Goal: Information Seeking & Learning: Check status

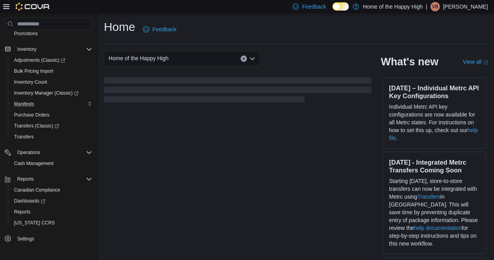
scroll to position [89, 0]
click at [26, 210] on span "Reports" at bounding box center [22, 210] width 16 height 6
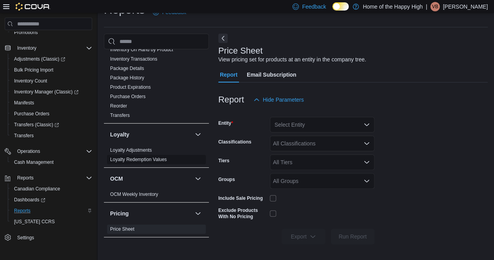
scroll to position [234, 0]
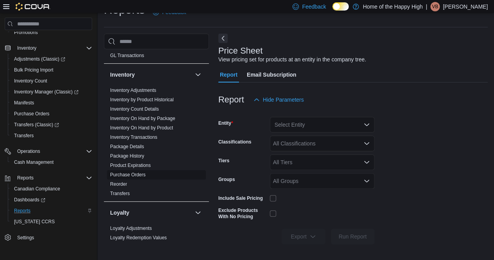
click at [142, 173] on link "Purchase Orders" at bounding box center [128, 174] width 36 height 5
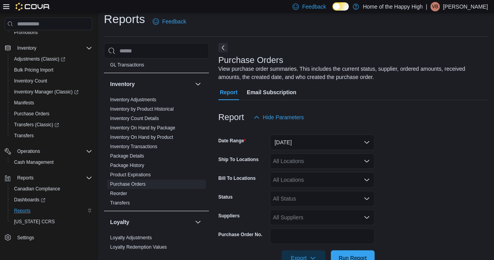
scroll to position [26, 0]
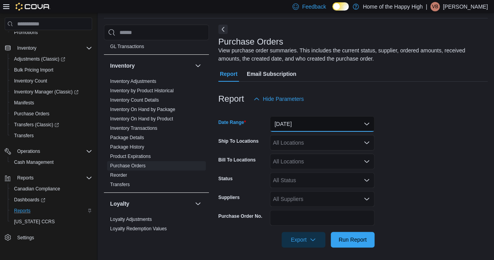
click at [324, 121] on button "Yesterday" at bounding box center [322, 124] width 105 height 16
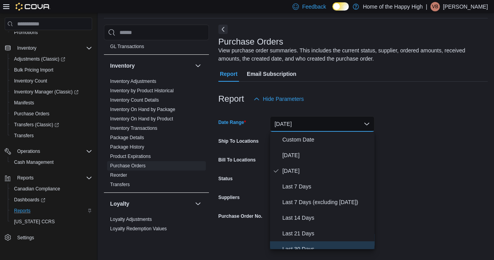
click at [321, 244] on span "Last 30 Days" at bounding box center [326, 248] width 89 height 9
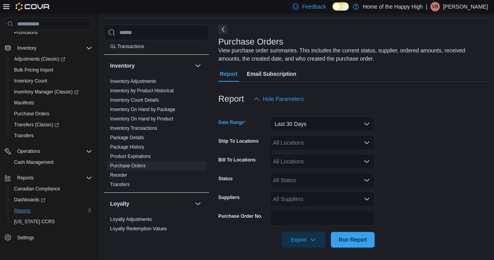
click at [303, 137] on div "All Locations" at bounding box center [322, 143] width 105 height 16
click at [404, 148] on form "Date Range Last 30 Days Ship To Locations All Locations Bill To Locations All L…" at bounding box center [352, 177] width 269 height 141
click at [293, 183] on div "All Status" at bounding box center [322, 180] width 105 height 16
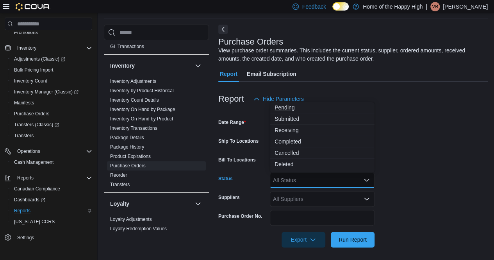
click at [293, 111] on button "Pending" at bounding box center [322, 107] width 105 height 11
click at [296, 120] on span "Submitted" at bounding box center [314, 119] width 80 height 8
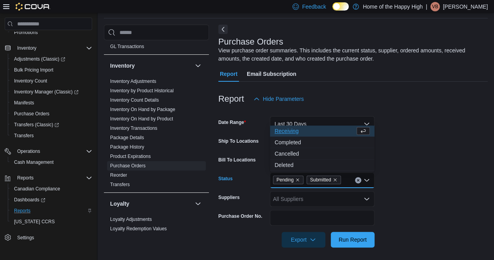
click at [296, 128] on span "Receiving" at bounding box center [314, 131] width 80 height 8
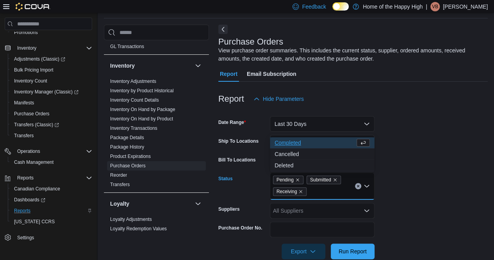
click at [296, 140] on span "Completed" at bounding box center [314, 143] width 80 height 8
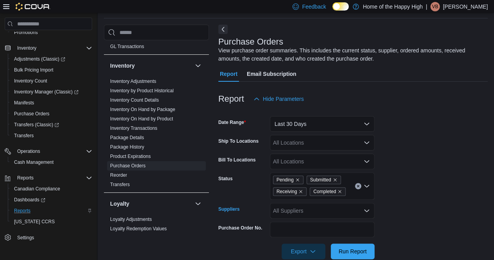
click at [304, 213] on div "All Suppliers" at bounding box center [322, 211] width 105 height 16
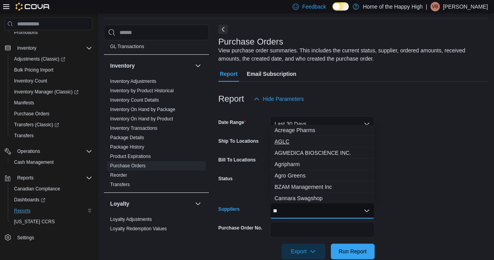
type input "**"
click at [305, 139] on span "AGLC" at bounding box center [321, 141] width 95 height 8
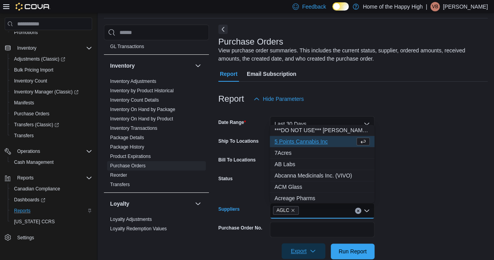
click at [304, 248] on span "Export" at bounding box center [303, 251] width 34 height 16
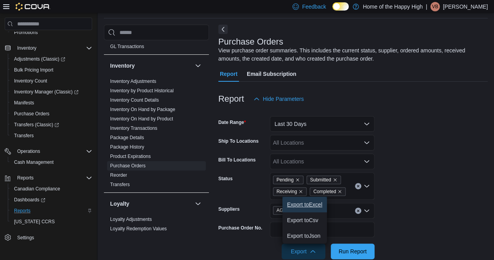
click at [305, 199] on button "Export to Excel" at bounding box center [304, 204] width 45 height 16
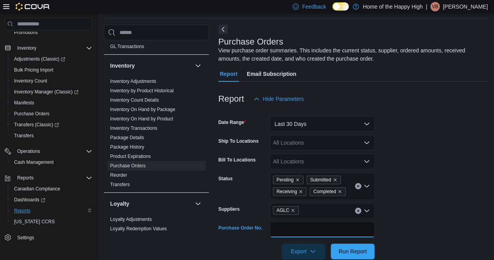
paste input "**********"
type input "**********"
click at [351, 252] on span "Run Report" at bounding box center [352, 251] width 28 height 8
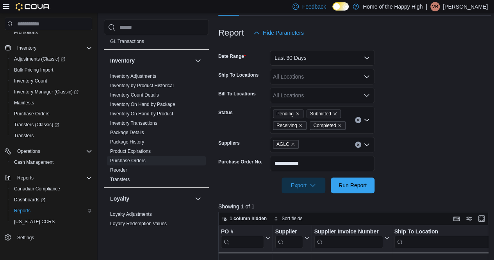
scroll to position [143, 0]
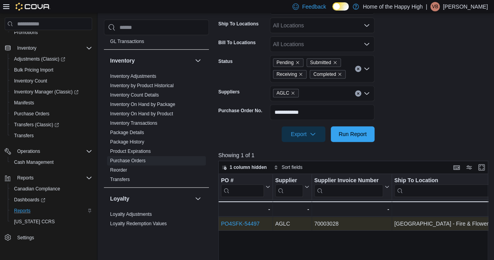
click at [240, 223] on link "PO4SFK-54497" at bounding box center [240, 223] width 39 height 6
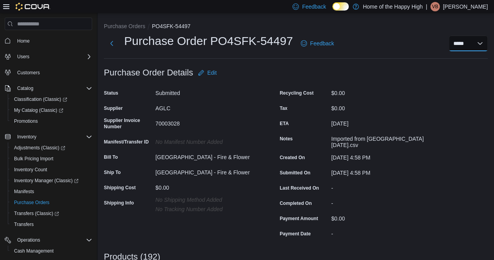
click at [482, 43] on select "**********" at bounding box center [468, 44] width 39 height 16
select select "**********"
select select
